Goal: Answer question/provide support

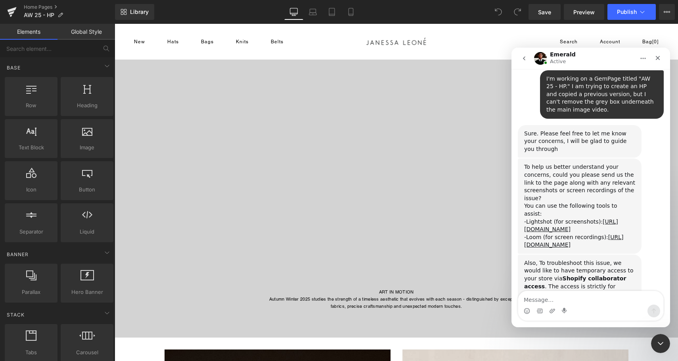
scroll to position [1104, 0]
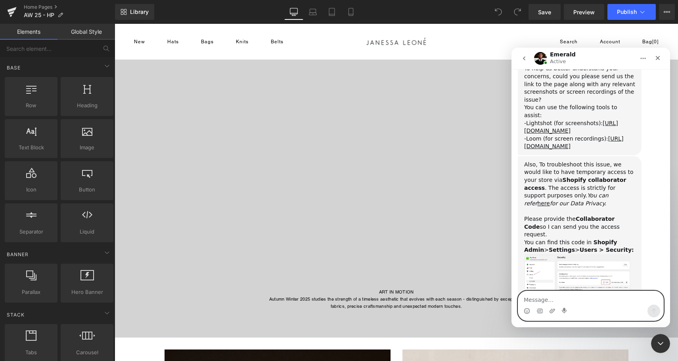
click at [553, 298] on textarea "Message…" at bounding box center [590, 297] width 145 height 13
paste textarea "2120"
type textarea "Here ya go! 2120"
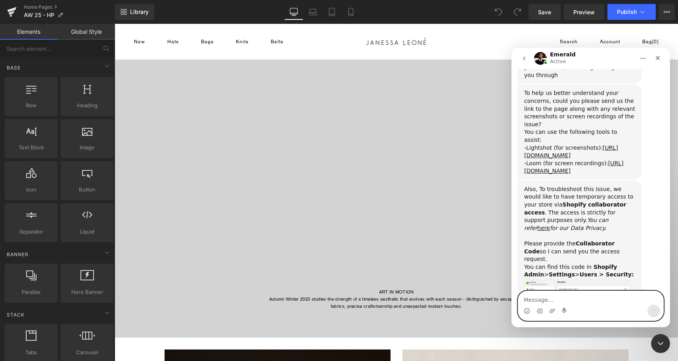
scroll to position [1128, 0]
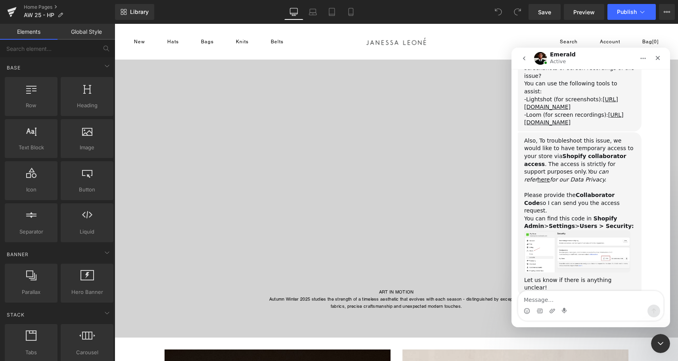
click at [499, 88] on div at bounding box center [339, 168] width 678 height 337
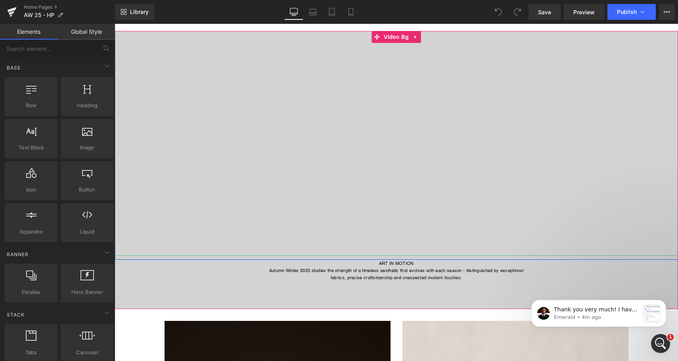
scroll to position [87, 0]
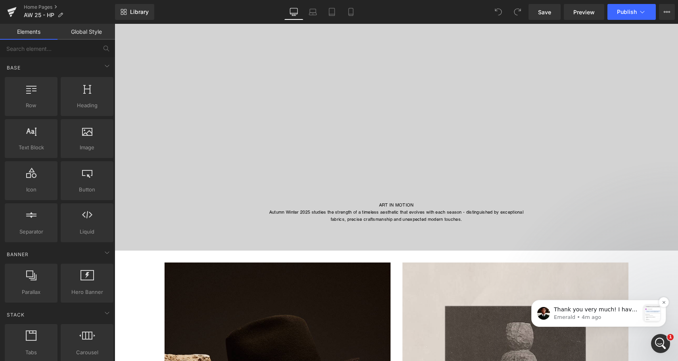
click at [591, 312] on p "Thank you very much! I have sent our request. ﻿Please help us accept it. ﻿You c…" at bounding box center [597, 309] width 86 height 8
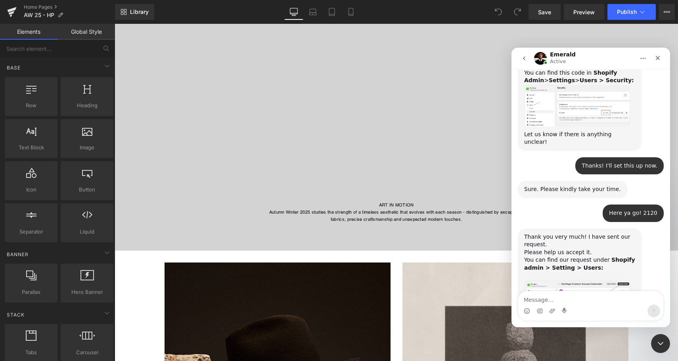
scroll to position [1287, 0]
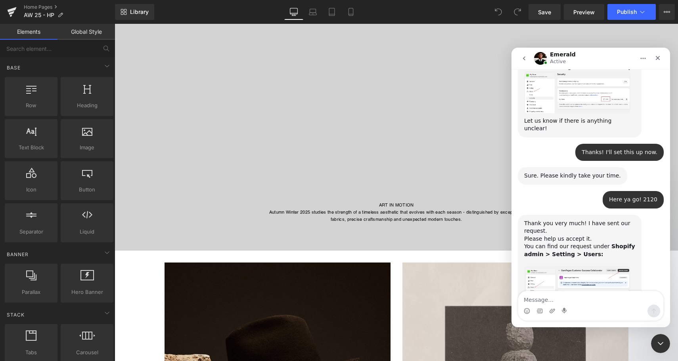
click at [556, 266] on img "Emerald says…" at bounding box center [577, 289] width 106 height 46
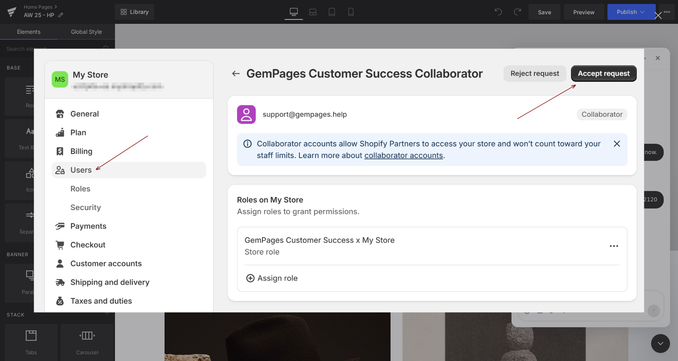
click at [660, 133] on div "Intercom messenger" at bounding box center [339, 180] width 678 height 361
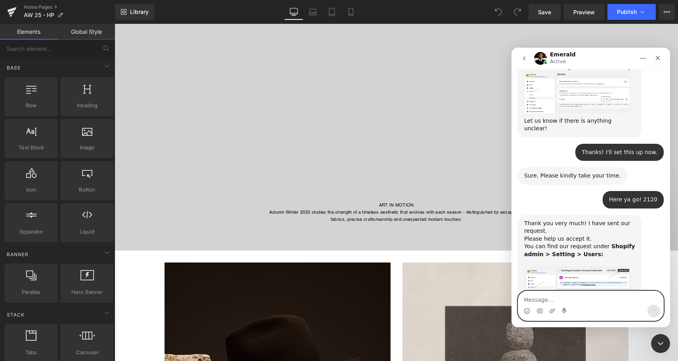
click at [559, 296] on textarea "Message…" at bounding box center [590, 297] width 145 height 13
type textarea "Done!"
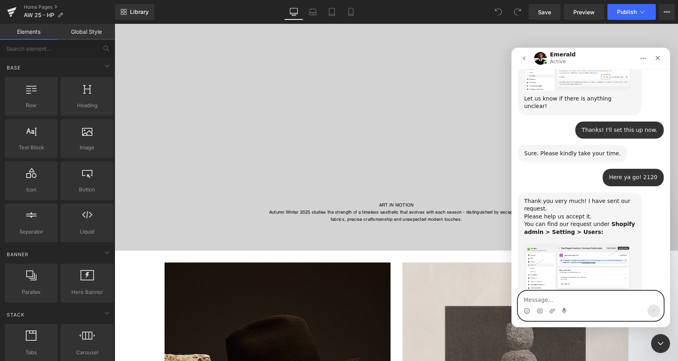
scroll to position [1310, 0]
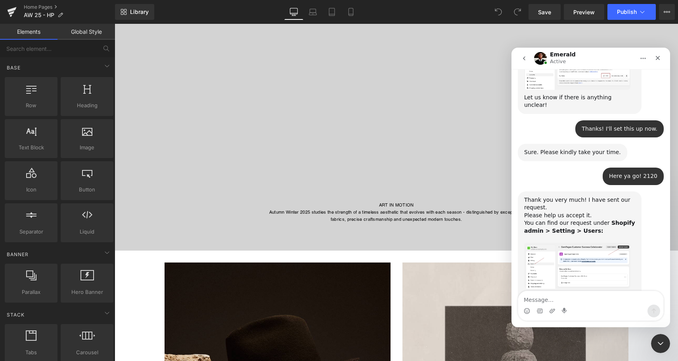
click at [617, 40] on div at bounding box center [339, 168] width 678 height 337
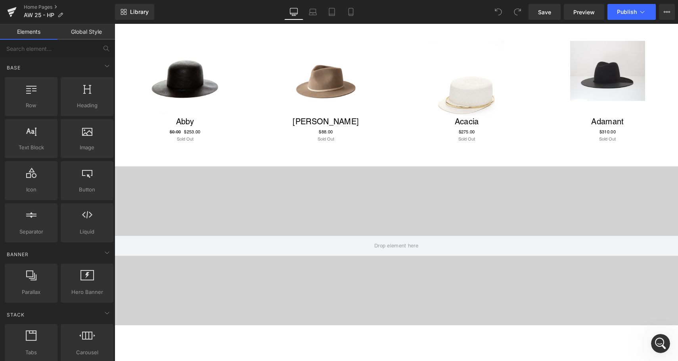
scroll to position [586, 0]
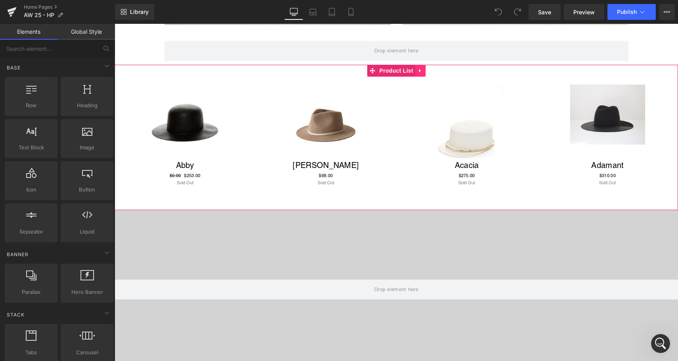
click at [420, 70] on icon at bounding box center [420, 71] width 2 height 4
click at [425, 70] on icon at bounding box center [426, 70] width 6 height 6
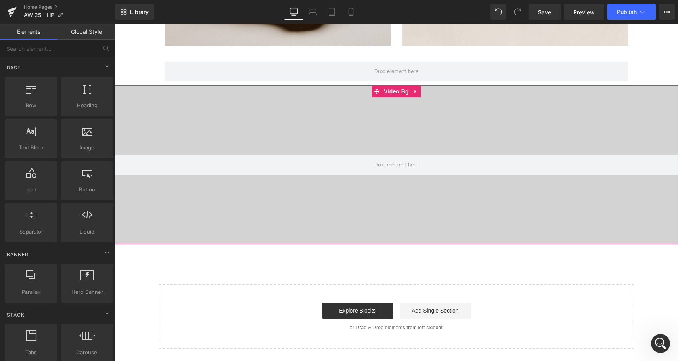
scroll to position [565, 0]
click at [417, 90] on icon at bounding box center [416, 91] width 6 height 6
click at [400, 92] on icon at bounding box center [401, 92] width 6 height 6
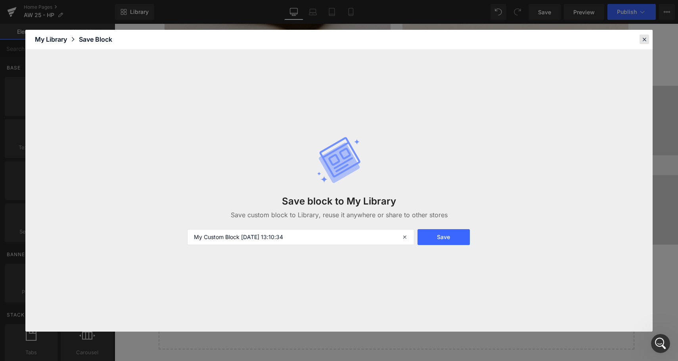
click at [642, 41] on icon at bounding box center [644, 39] width 7 height 7
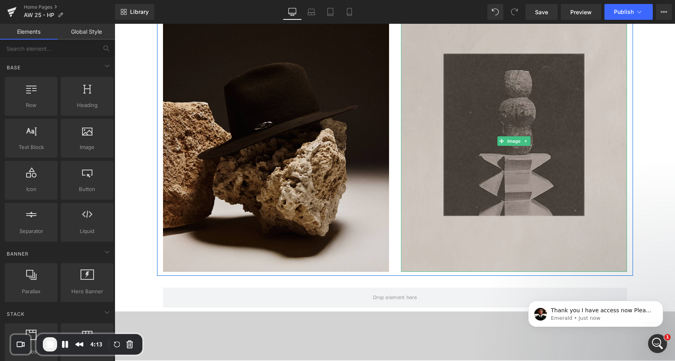
scroll to position [223, 0]
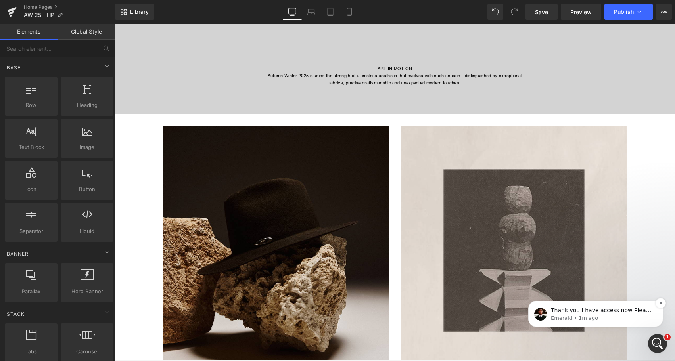
click at [563, 306] on div "Thank you I have access now Please allow me some time to investigate the matter…" at bounding box center [595, 314] width 123 height 16
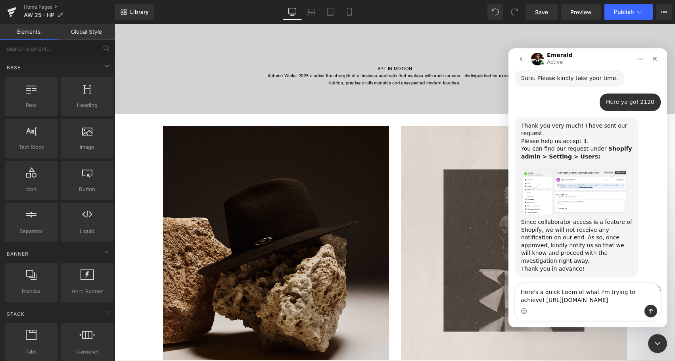
scroll to position [1408, 0]
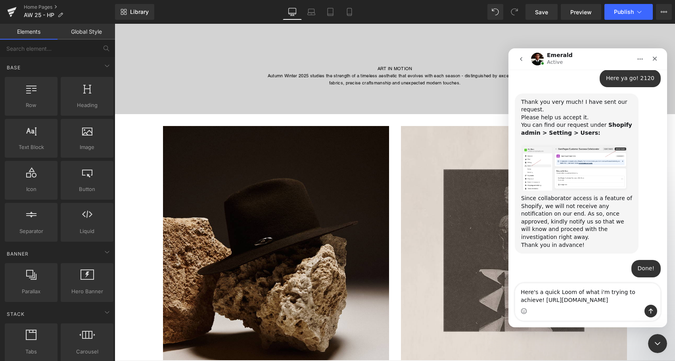
type textarea "Here's a quick Loom of what i'm trying to achieve! [URL][DOMAIN_NAME]"
click at [648, 312] on icon "Send a message…" at bounding box center [651, 311] width 6 height 6
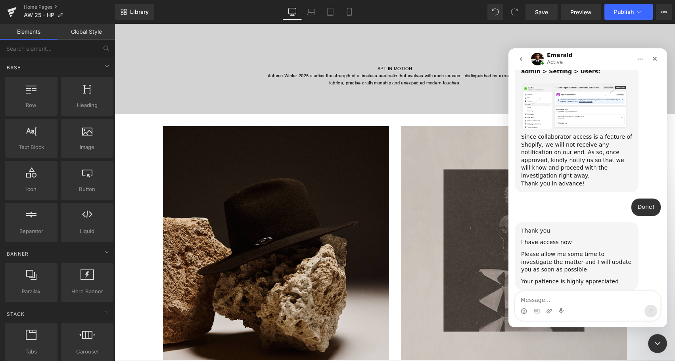
scroll to position [1471, 0]
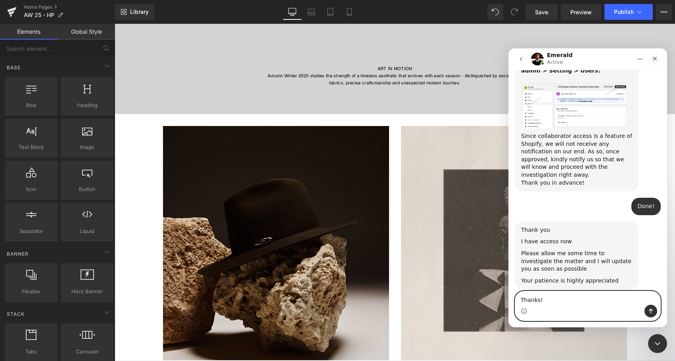
type textarea "Thanks!"
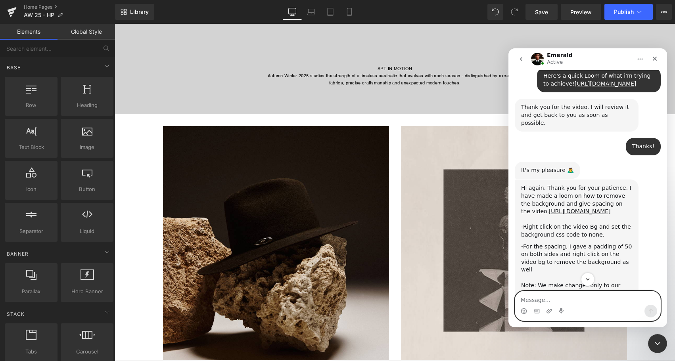
scroll to position [1650, 0]
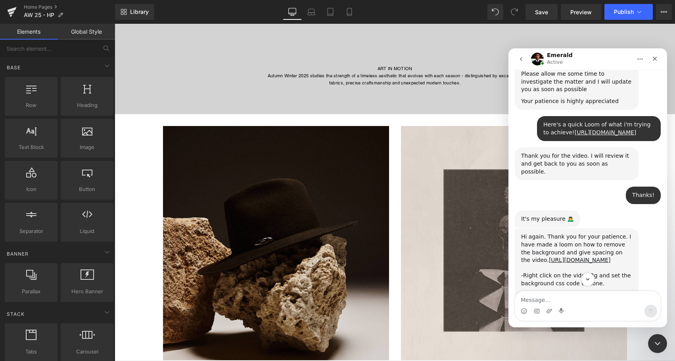
click at [430, 105] on div at bounding box center [337, 169] width 675 height 338
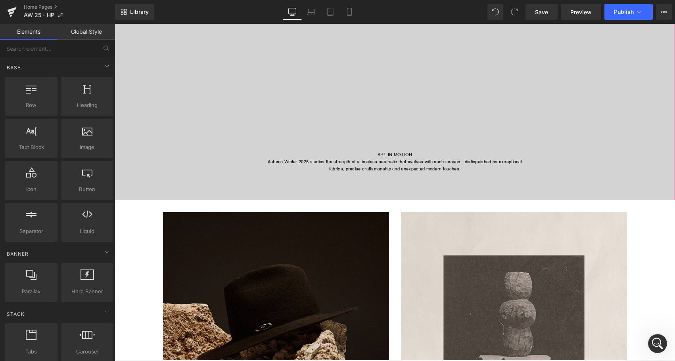
scroll to position [0, 0]
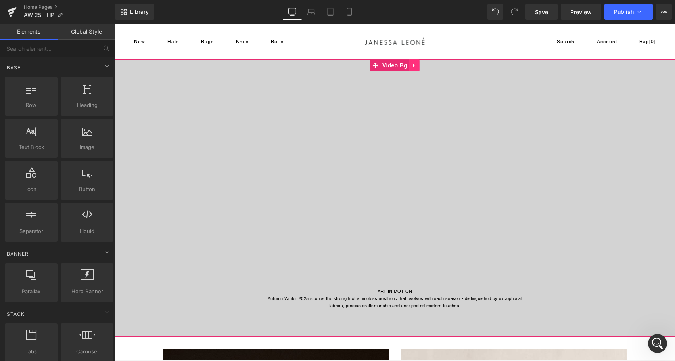
click at [411, 65] on link at bounding box center [414, 65] width 10 height 12
click at [389, 66] on span "Video Bg" at bounding box center [394, 66] width 29 height 12
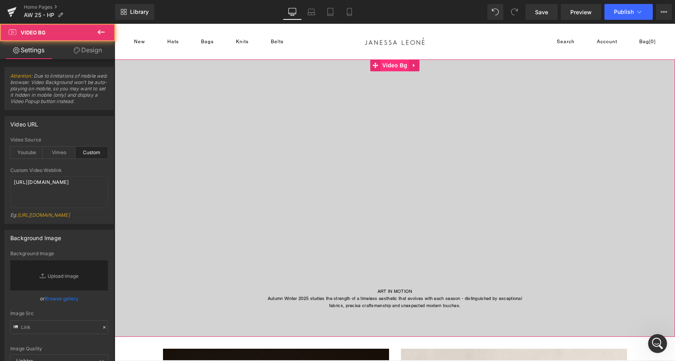
click at [389, 66] on span "Video Bg" at bounding box center [394, 65] width 29 height 12
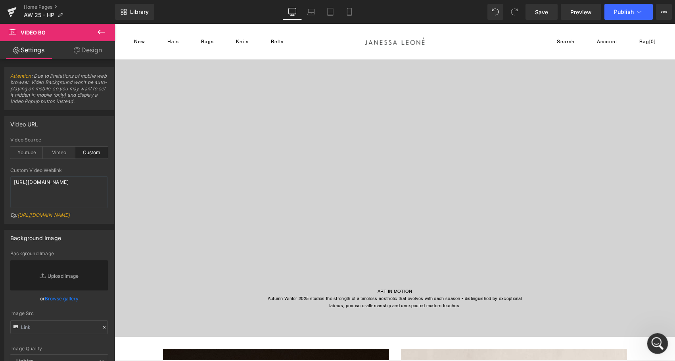
click at [656, 344] on icon "Open Intercom Messenger" at bounding box center [656, 342] width 13 height 13
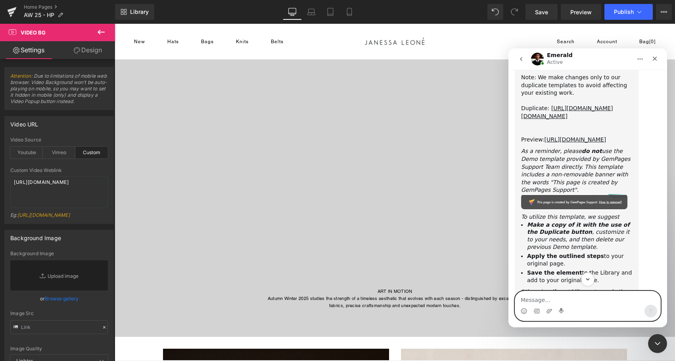
scroll to position [1933, 0]
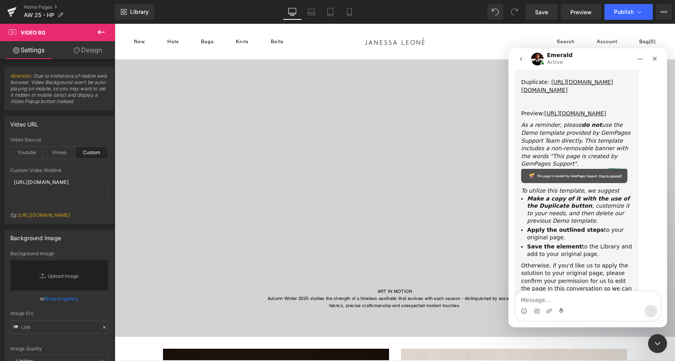
click at [10, 13] on div at bounding box center [337, 169] width 675 height 338
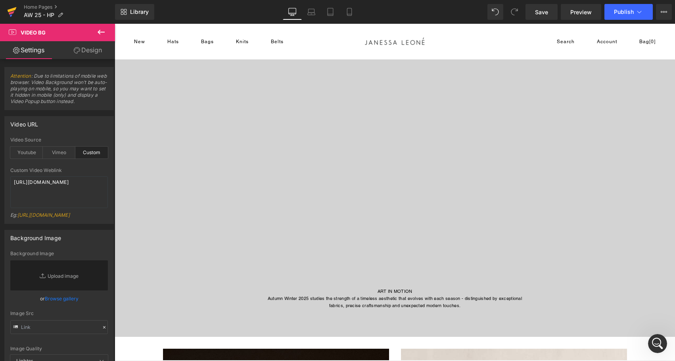
click at [10, 10] on icon at bounding box center [12, 9] width 9 height 5
